Goal: Obtain resource: Download file/media

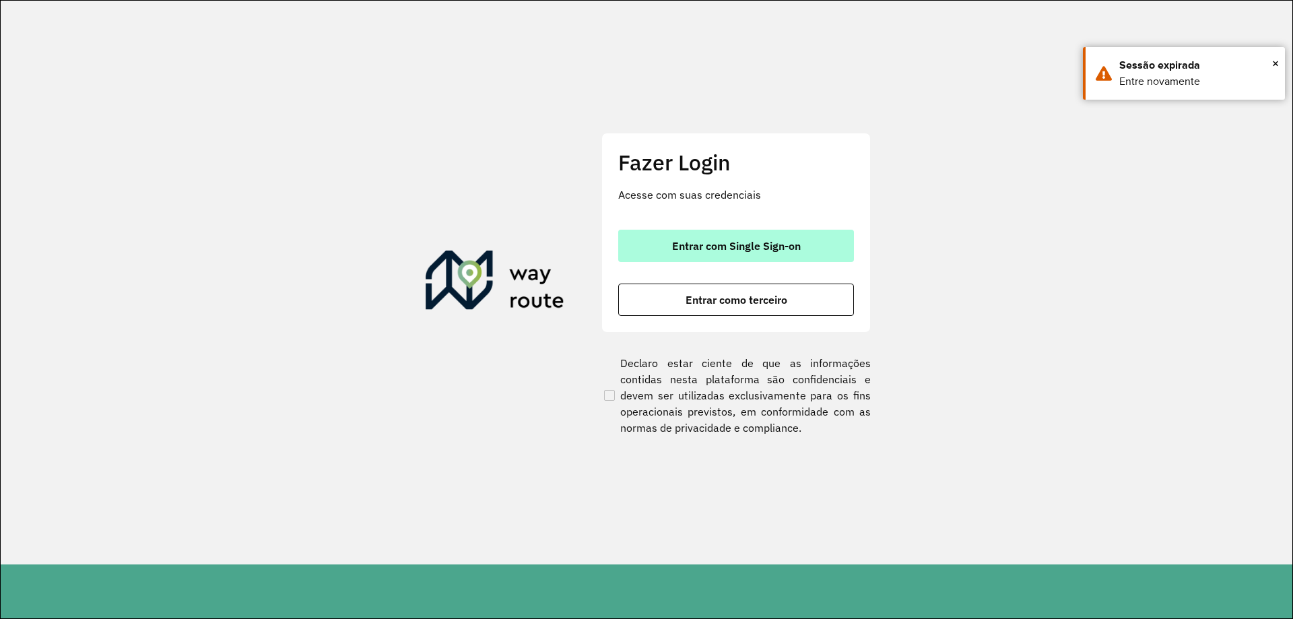
click at [699, 255] on button "Entrar com Single Sign-on" at bounding box center [736, 246] width 236 height 32
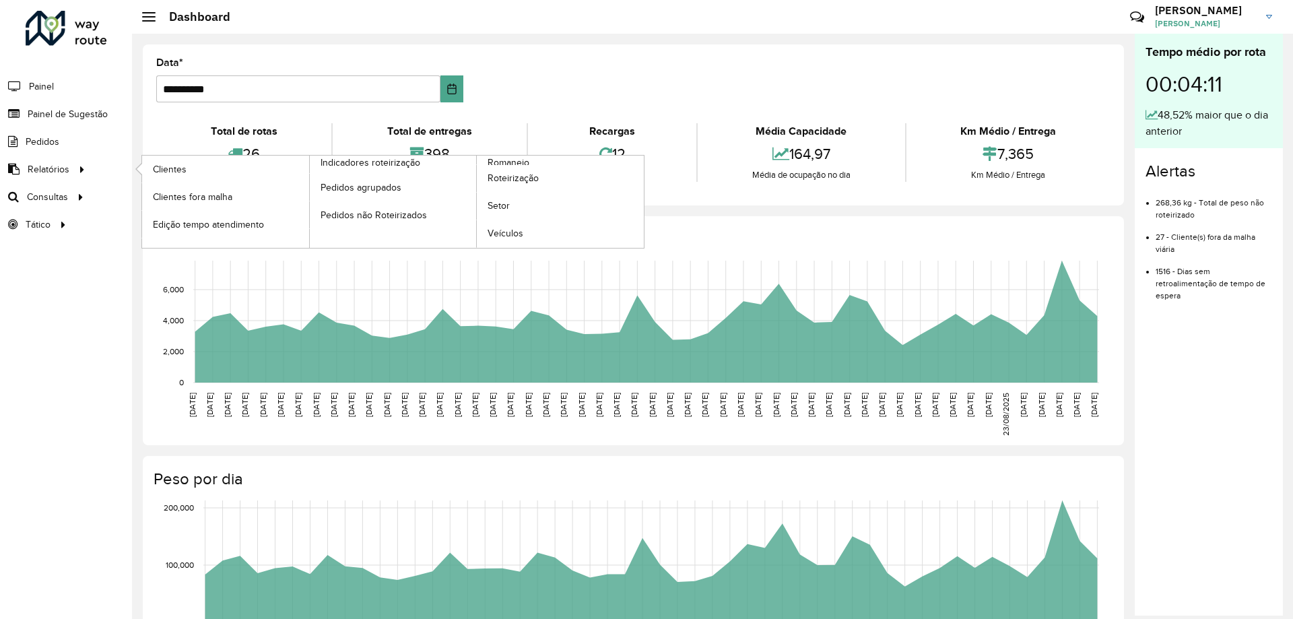
click at [519, 156] on ul "Clientes Clientes fora malha Edição tempo atendimento Indicadores roteirização …" at bounding box center [380, 202] width 505 height 92
click at [518, 156] on span "Romaneio" at bounding box center [510, 163] width 44 height 14
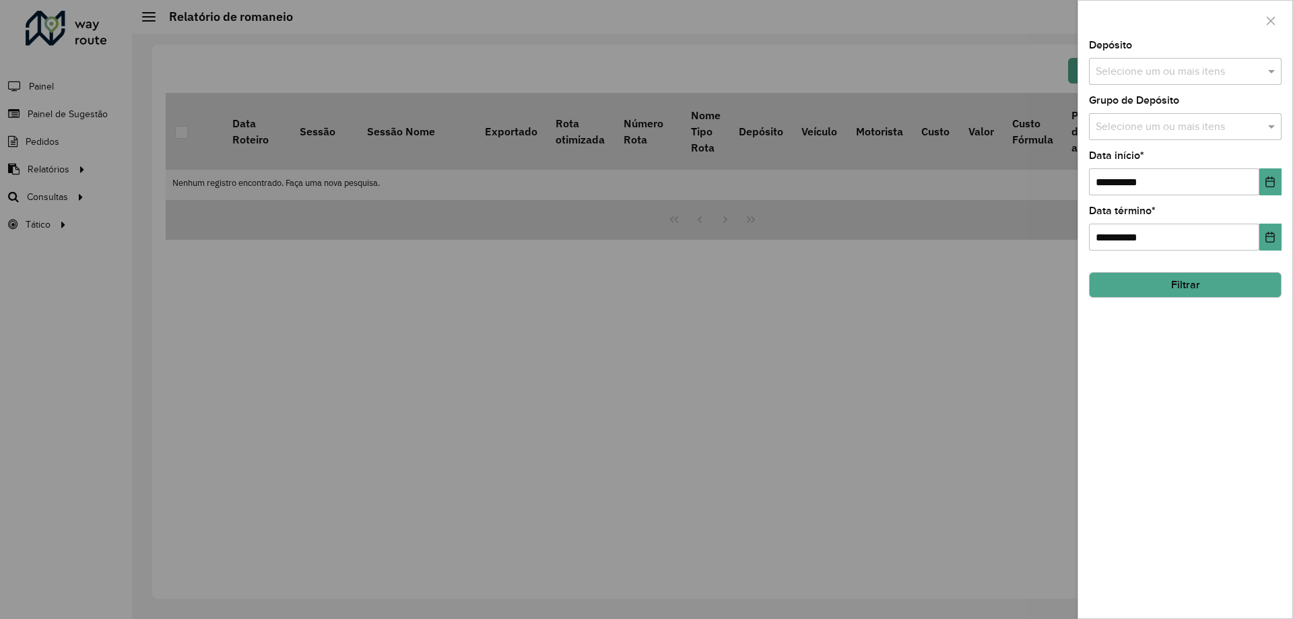
click at [1165, 75] on input "text" at bounding box center [1179, 72] width 172 height 16
click at [1138, 135] on div "CDD [GEOGRAPHIC_DATA]" at bounding box center [1185, 138] width 191 height 23
click at [1273, 69] on span at bounding box center [1273, 71] width 17 height 16
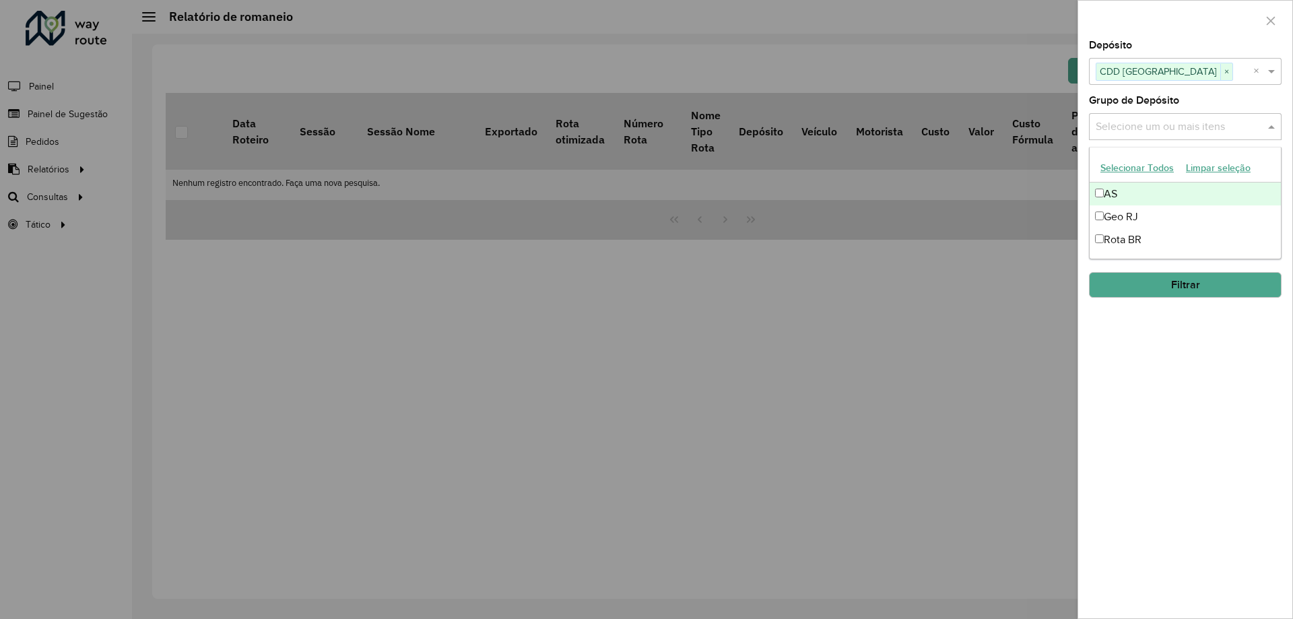
click at [1266, 137] on div "Selecione um ou mais itens" at bounding box center [1185, 126] width 193 height 27
click at [1151, 214] on div "Geo RJ" at bounding box center [1185, 216] width 191 height 23
click at [1272, 128] on span at bounding box center [1273, 127] width 17 height 16
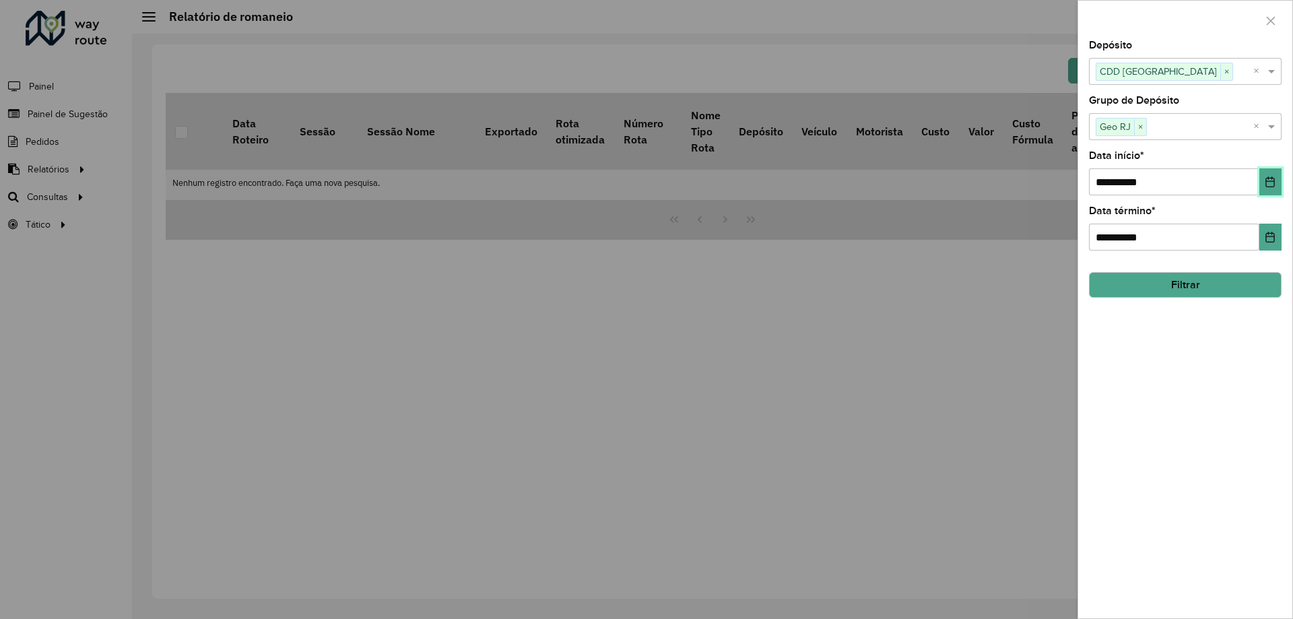
click at [1269, 180] on icon "Choose Date" at bounding box center [1270, 181] width 9 height 11
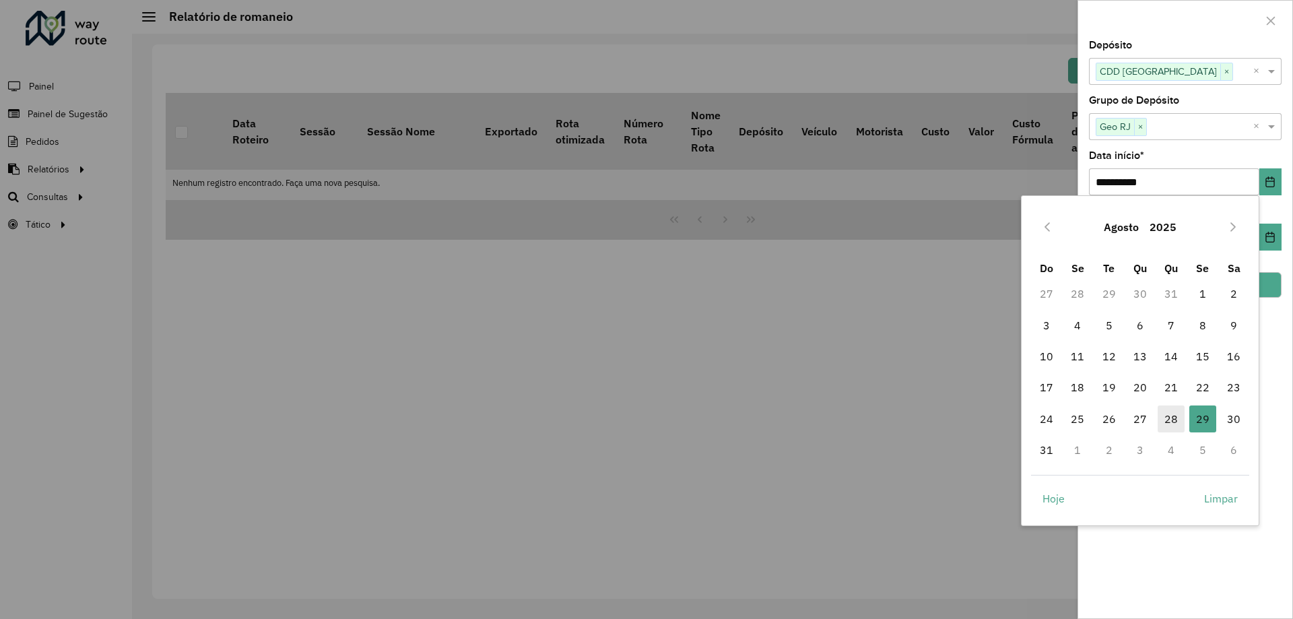
click at [1174, 422] on span "28" at bounding box center [1171, 419] width 27 height 27
type input "**********"
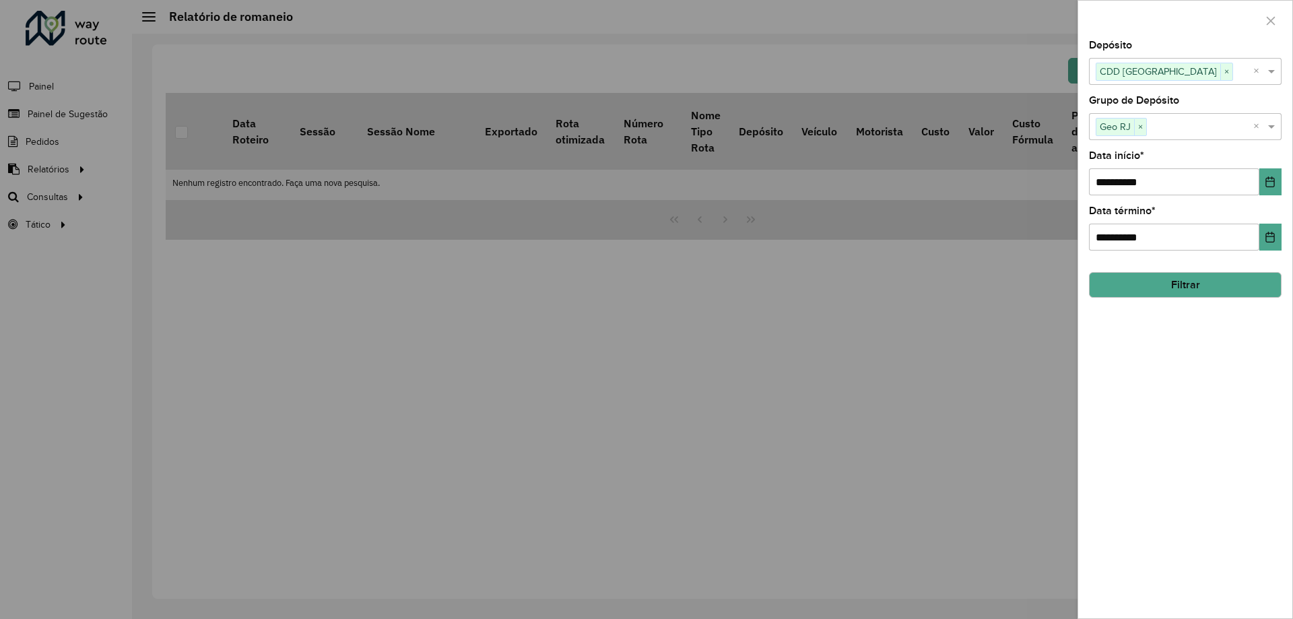
click at [1190, 285] on button "Filtrar" at bounding box center [1185, 285] width 193 height 26
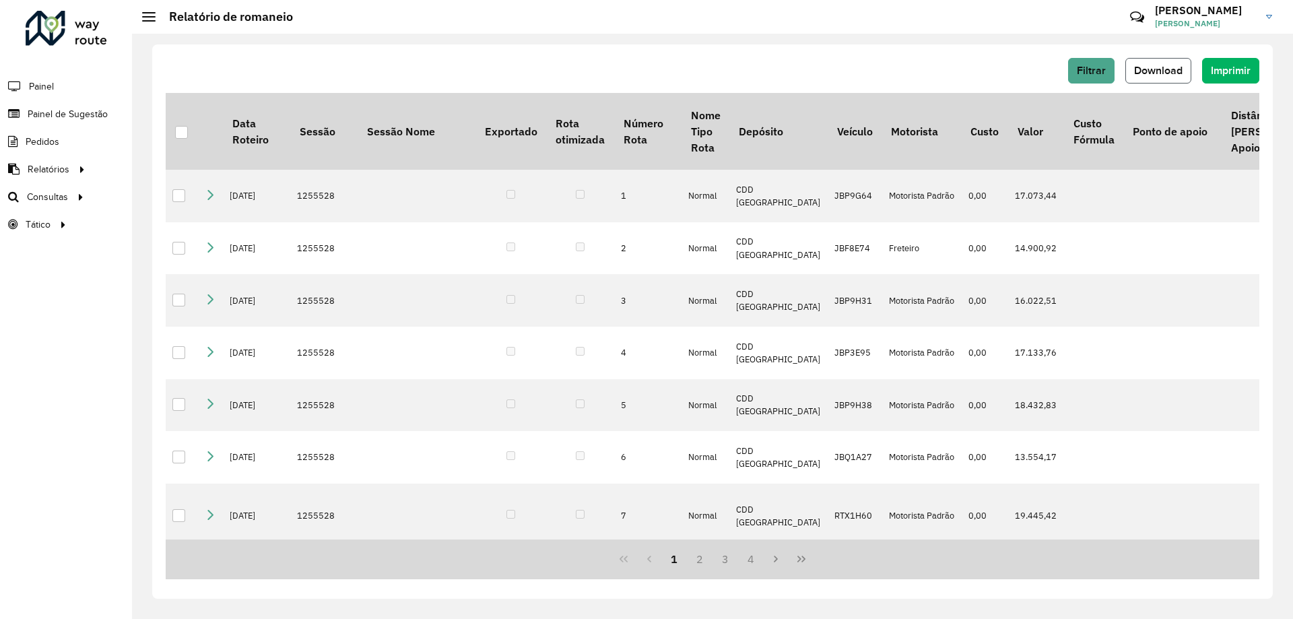
click at [1176, 63] on button "Download" at bounding box center [1159, 71] width 66 height 26
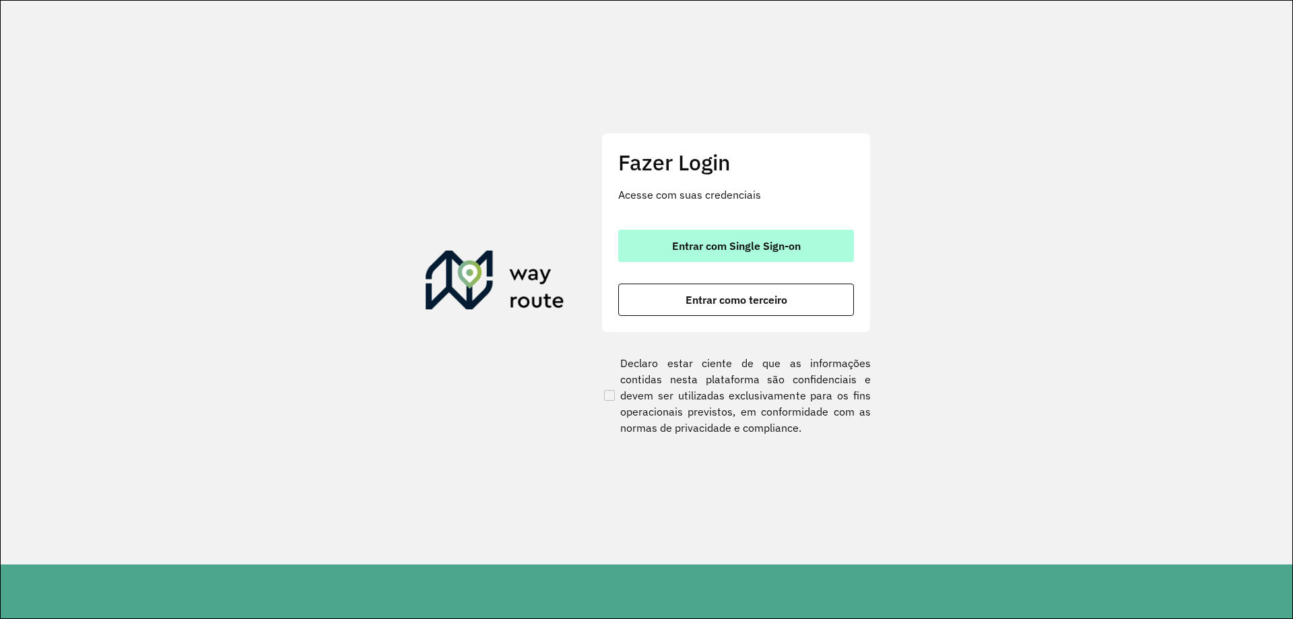
click at [794, 251] on span "Entrar com Single Sign-on" at bounding box center [736, 245] width 129 height 11
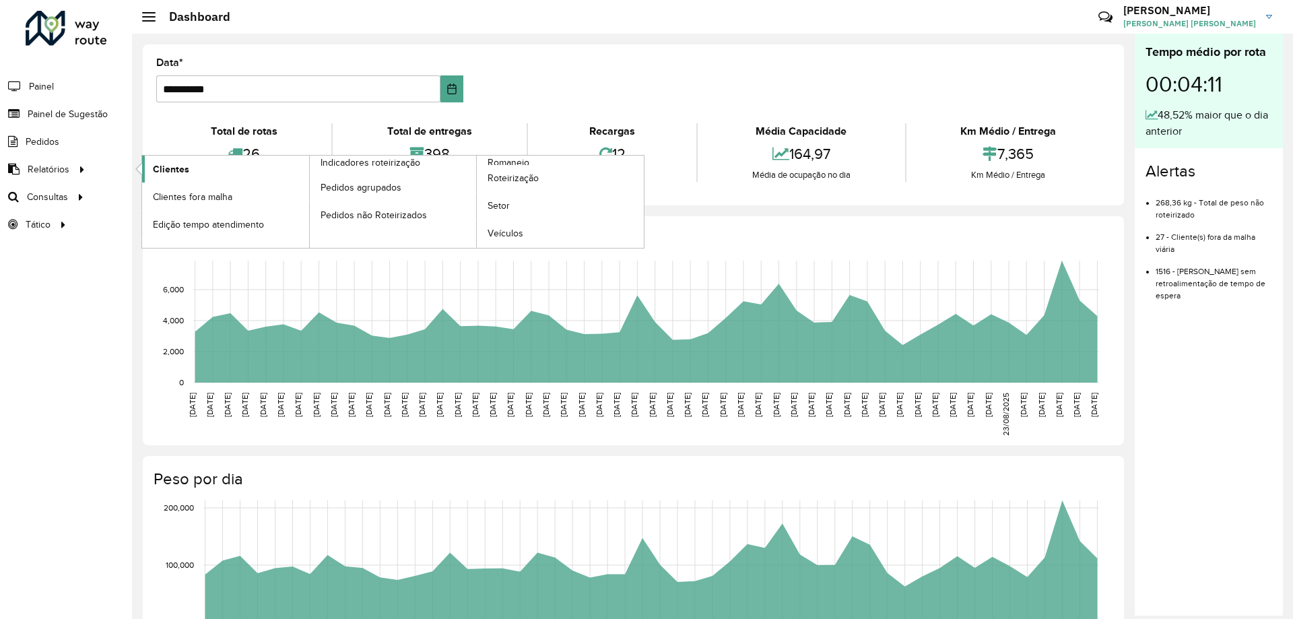
click at [163, 171] on span "Clientes" at bounding box center [171, 169] width 36 height 14
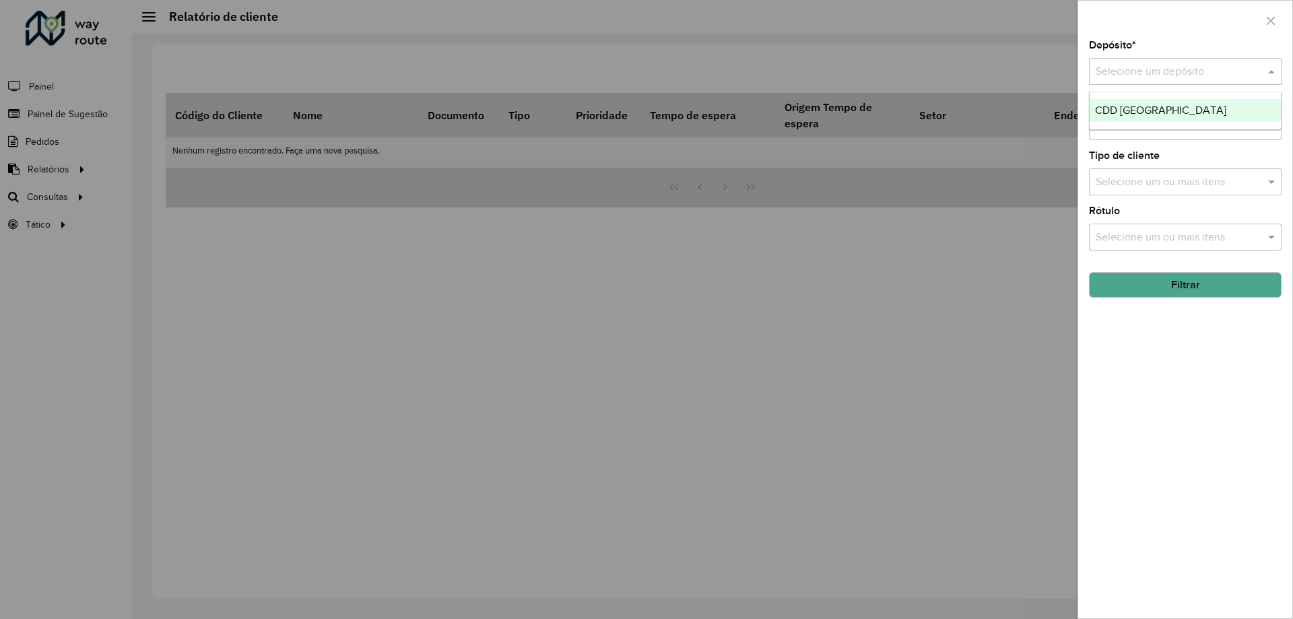
click at [1168, 73] on input "text" at bounding box center [1172, 72] width 152 height 16
click at [1128, 112] on span "CDD Petropolis" at bounding box center [1160, 109] width 131 height 11
click at [1206, 287] on button "Filtrar" at bounding box center [1185, 285] width 193 height 26
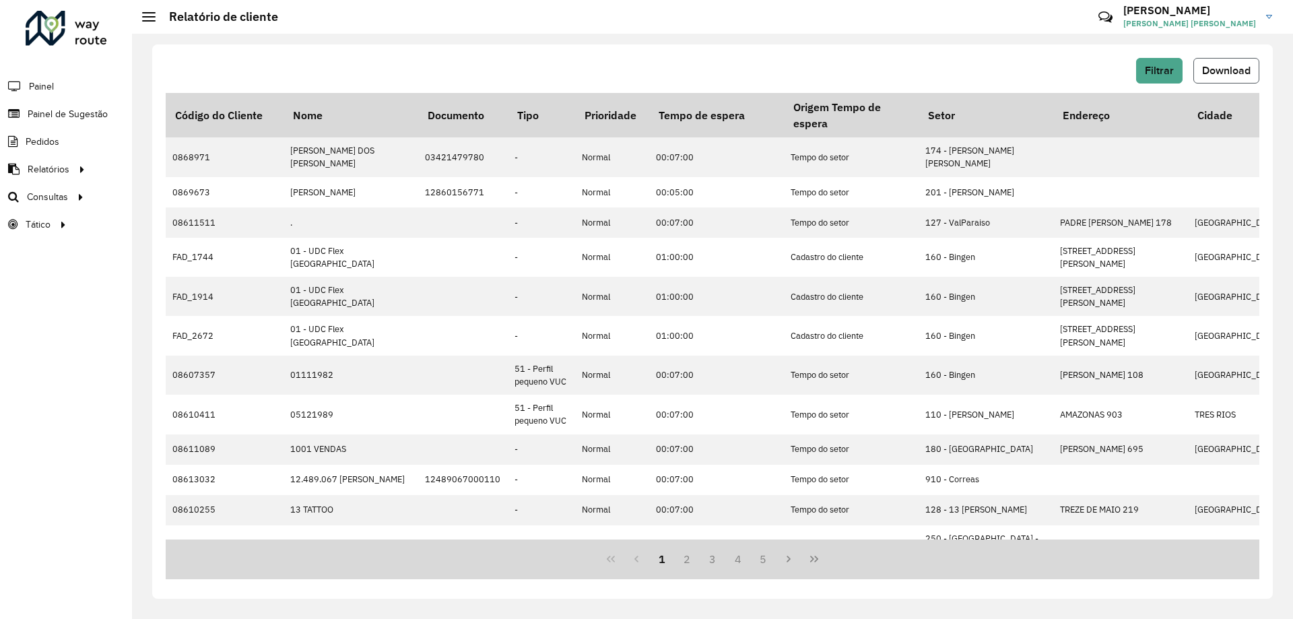
click at [1230, 59] on button "Download" at bounding box center [1227, 71] width 66 height 26
